Goal: Task Accomplishment & Management: Manage account settings

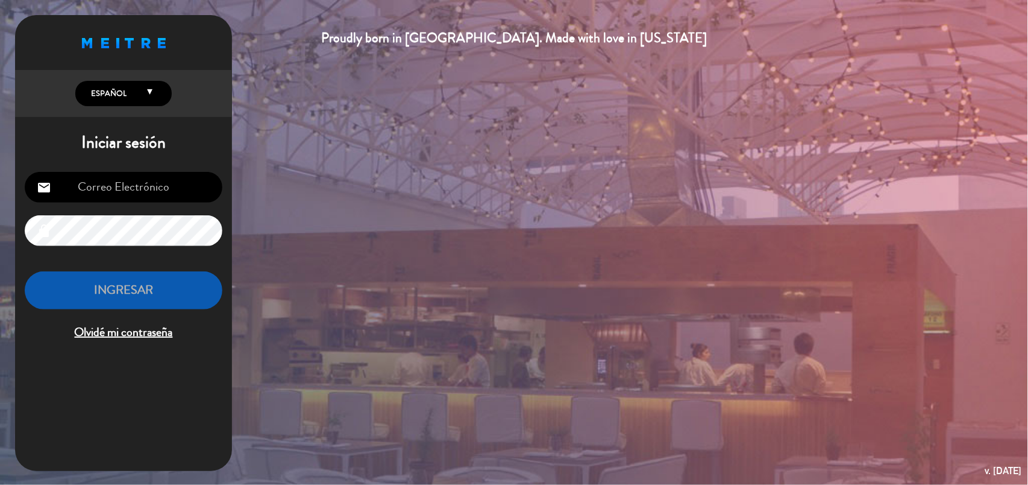
type input "[EMAIL_ADDRESS][DOMAIN_NAME]"
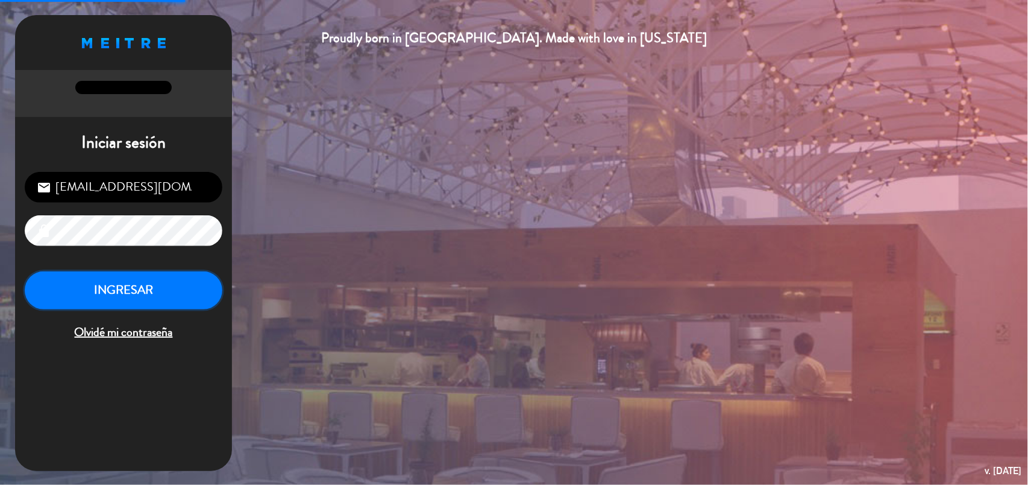
click at [140, 283] on button "INGRESAR" at bounding box center [124, 290] width 198 height 38
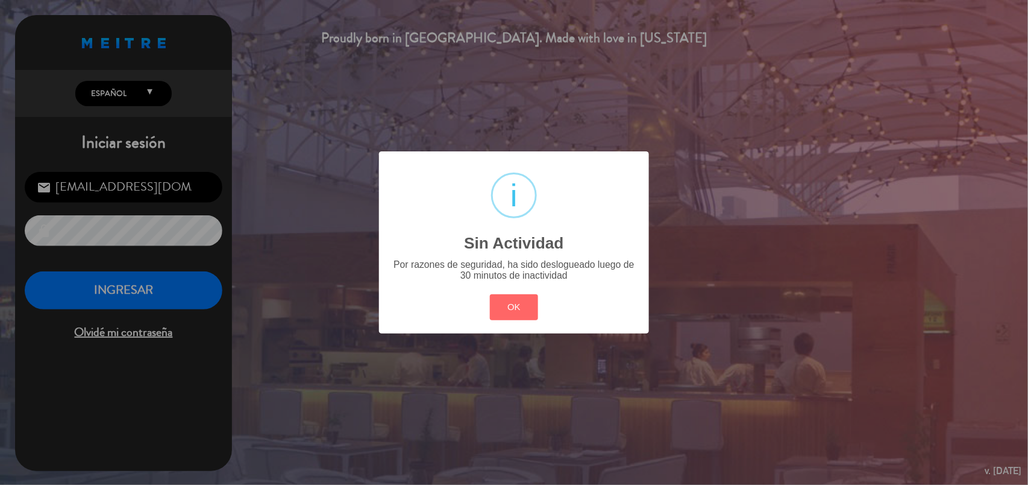
drag, startPoint x: 167, startPoint y: 310, endPoint x: 175, endPoint y: 286, distance: 25.4
click at [167, 309] on div "? ! i Sin Actividad × Por razones de seguridad, ha sido deslogueado luego de 30…" at bounding box center [514, 242] width 1028 height 485
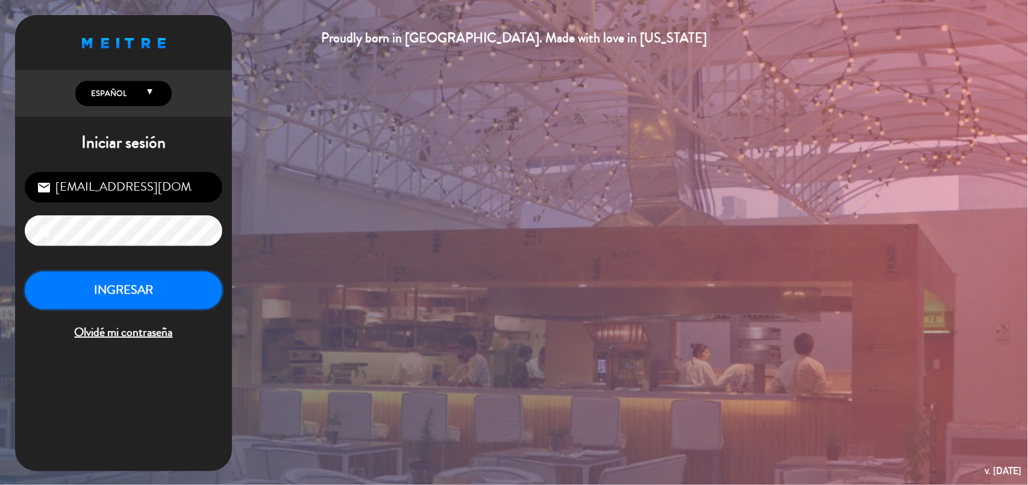
click at [175, 286] on button "INGRESAR" at bounding box center [124, 290] width 198 height 38
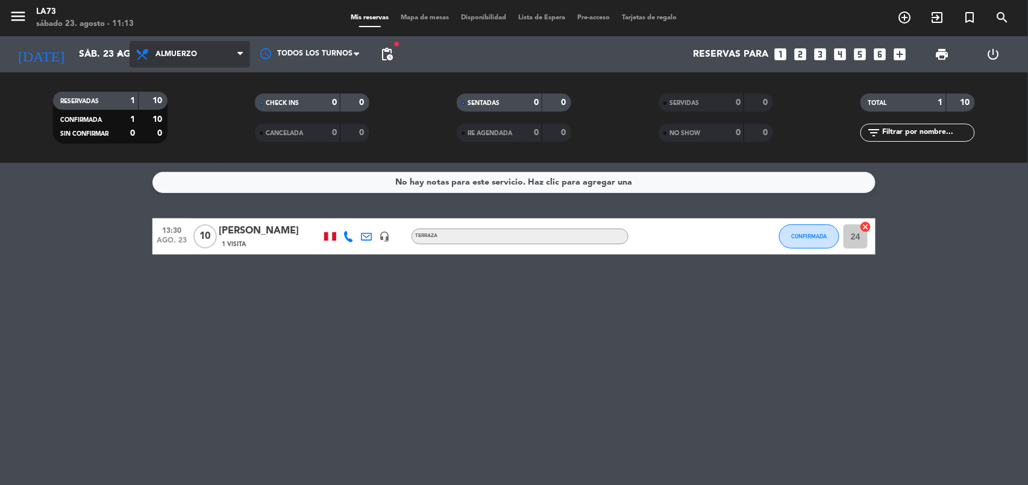
drag, startPoint x: 203, startPoint y: 51, endPoint x: 195, endPoint y: 87, distance: 37.6
click at [203, 49] on span "Almuerzo" at bounding box center [190, 54] width 121 height 27
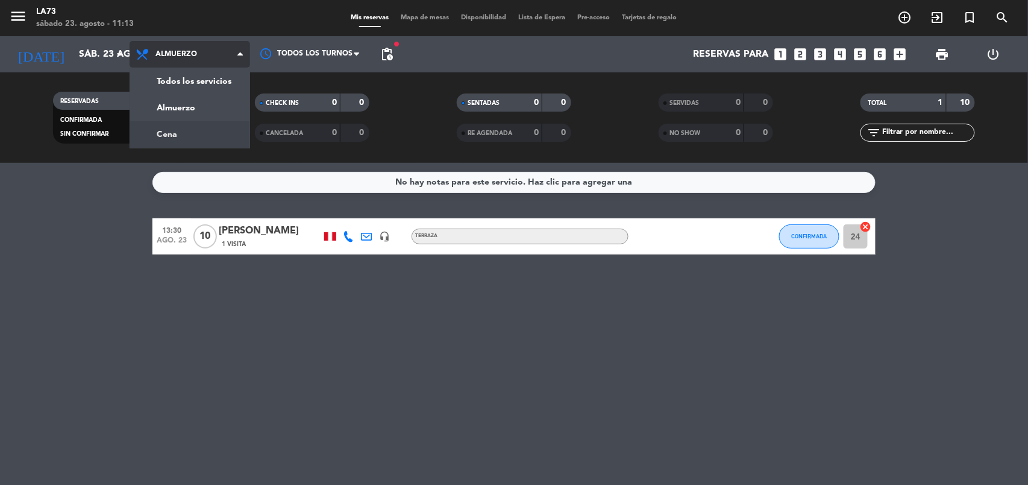
click at [192, 123] on div "menu LA73 sábado 23. agosto - 11:13 Mis reservas Mapa de mesas Disponibilidad L…" at bounding box center [514, 81] width 1028 height 163
